Goal: Transaction & Acquisition: Purchase product/service

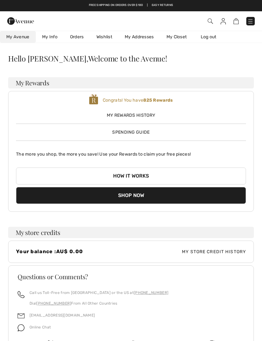
click at [147, 132] on span "Spending Guide" at bounding box center [130, 132] width 37 height 5
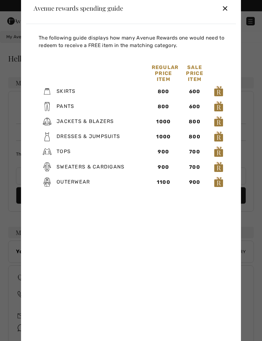
click at [228, 12] on div "✕" at bounding box center [224, 8] width 7 height 13
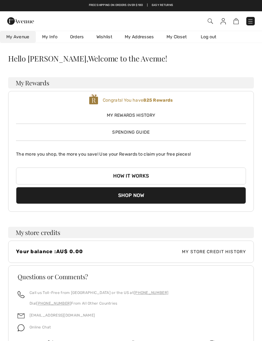
click at [153, 134] on div "My Rewards History Spending Guide" at bounding box center [131, 121] width 230 height 29
click at [131, 135] on span "Spending Guide" at bounding box center [130, 132] width 37 height 5
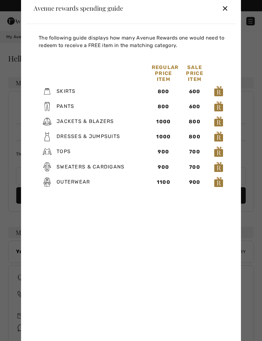
click at [225, 9] on div "✕" at bounding box center [224, 8] width 7 height 13
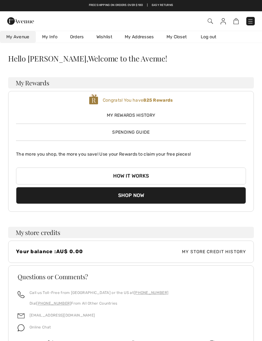
click at [211, 21] on img at bounding box center [209, 21] width 5 height 5
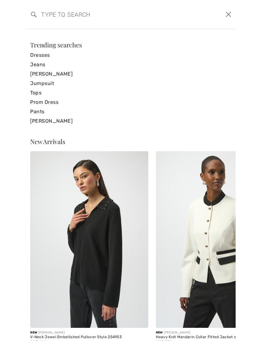
click at [67, 71] on link "[PERSON_NAME]" at bounding box center [130, 73] width 201 height 9
click at [61, 74] on link "[PERSON_NAME]" at bounding box center [130, 73] width 201 height 9
click at [38, 67] on link "Jeans" at bounding box center [130, 64] width 201 height 9
click at [41, 61] on link "Jeans" at bounding box center [130, 64] width 201 height 9
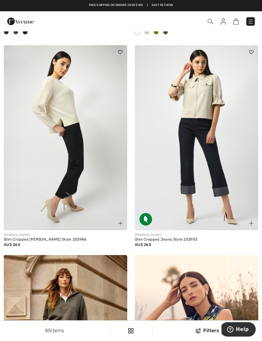
scroll to position [2182, 0]
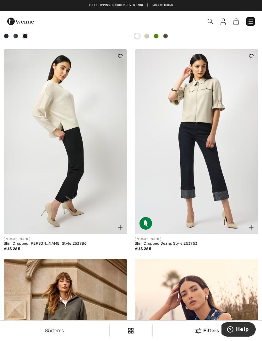
click at [199, 141] on img at bounding box center [196, 141] width 123 height 185
click at [209, 127] on img at bounding box center [196, 141] width 123 height 185
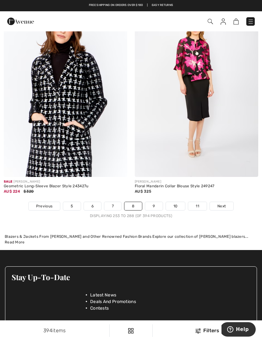
click at [250, 20] on img at bounding box center [250, 22] width 6 height 6
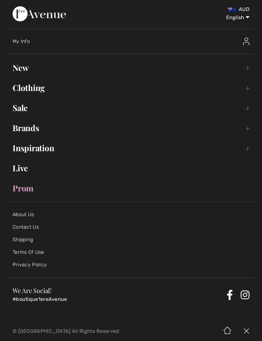
click at [55, 147] on link "Inspiration Toggle submenu" at bounding box center [130, 148] width 249 height 14
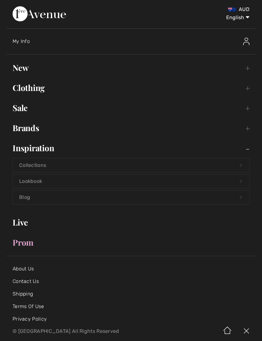
click at [69, 180] on link "Lookbook Open submenu" at bounding box center [131, 181] width 236 height 14
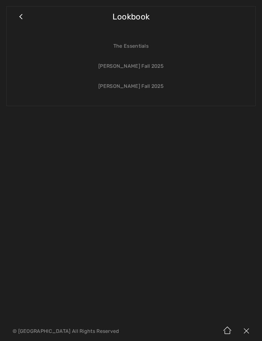
click at [156, 66] on link "[PERSON_NAME] Fall 2025" at bounding box center [131, 66] width 236 height 14
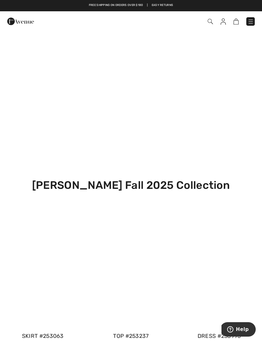
scroll to position [277, 0]
click at [140, 180] on h1 "Joseph Ribkoff Fall 2025 Collection" at bounding box center [131, 185] width 262 height 43
click at [253, 19] on img at bounding box center [250, 22] width 6 height 6
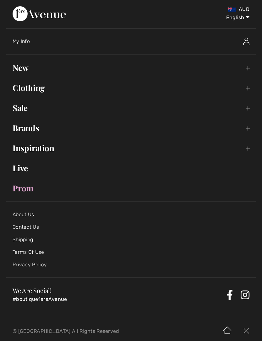
click at [246, 45] on img at bounding box center [246, 42] width 6 height 8
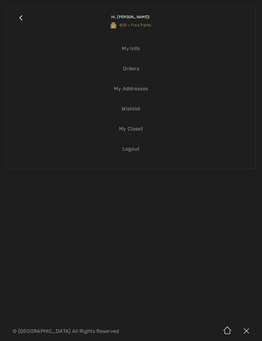
click at [132, 111] on link "Wishlist" at bounding box center [131, 109] width 236 height 14
click at [136, 109] on link "Wishlist" at bounding box center [131, 109] width 236 height 14
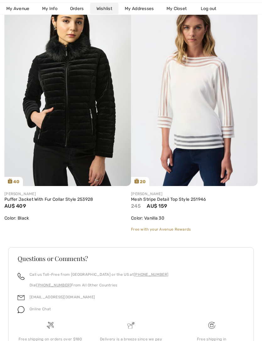
scroll to position [115, 0]
click at [87, 113] on img at bounding box center [67, 91] width 126 height 189
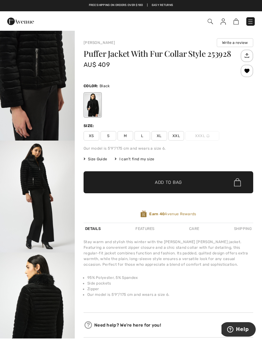
scroll to position [338, 0]
click at [40, 214] on img "4 / 6" at bounding box center [37, 197] width 75 height 112
click at [235, 41] on button "Write a review" at bounding box center [234, 42] width 36 height 9
